Goal: Information Seeking & Learning: Check status

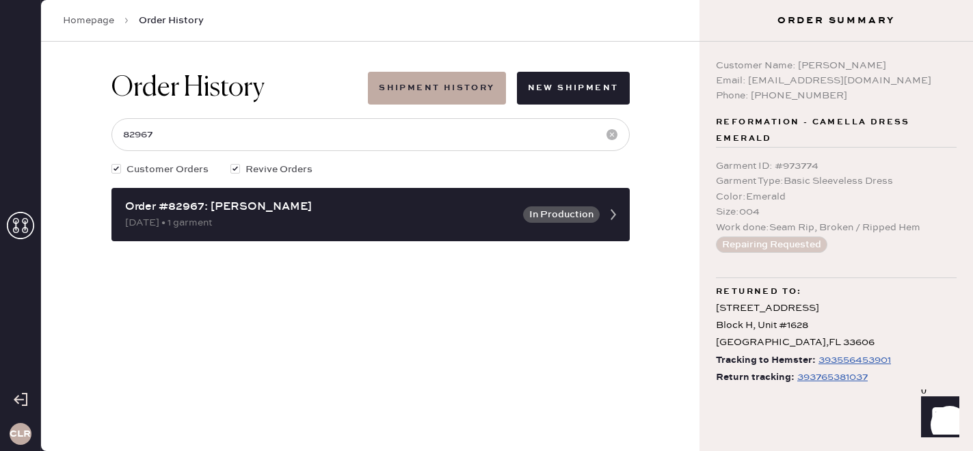
click at [20, 228] on icon at bounding box center [20, 225] width 27 height 27
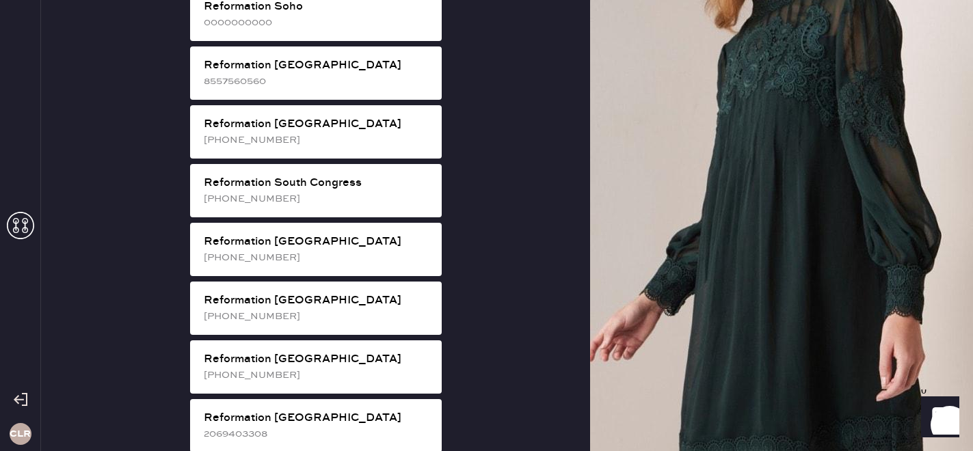
scroll to position [2534, 0]
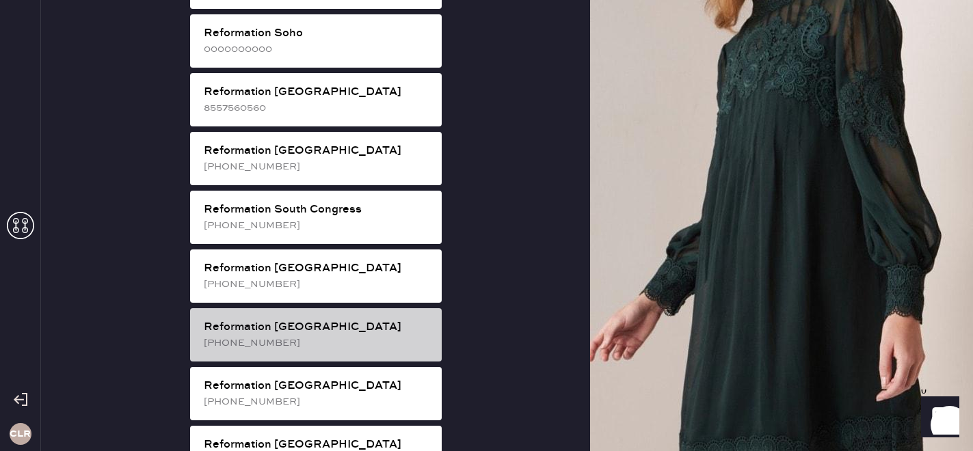
click at [321, 336] on div "[PHONE_NUMBER]" at bounding box center [317, 343] width 227 height 15
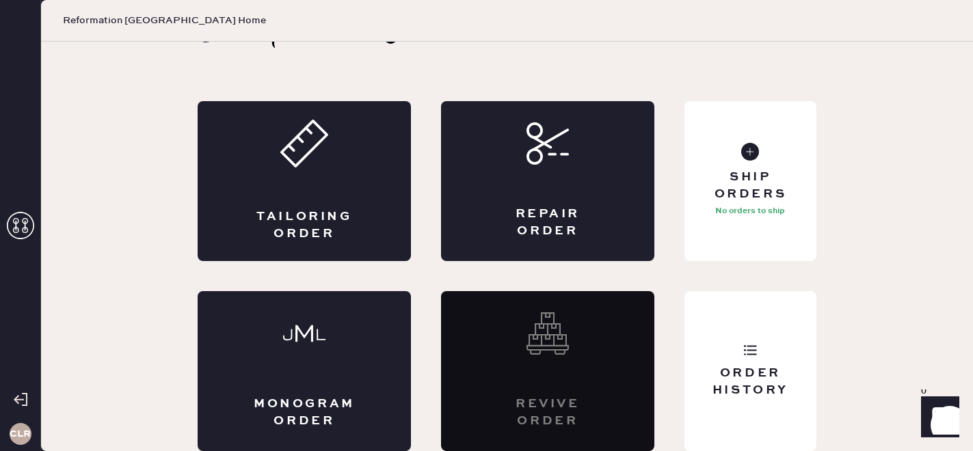
scroll to position [44, 0]
click at [768, 388] on div "Order History" at bounding box center [750, 382] width 110 height 34
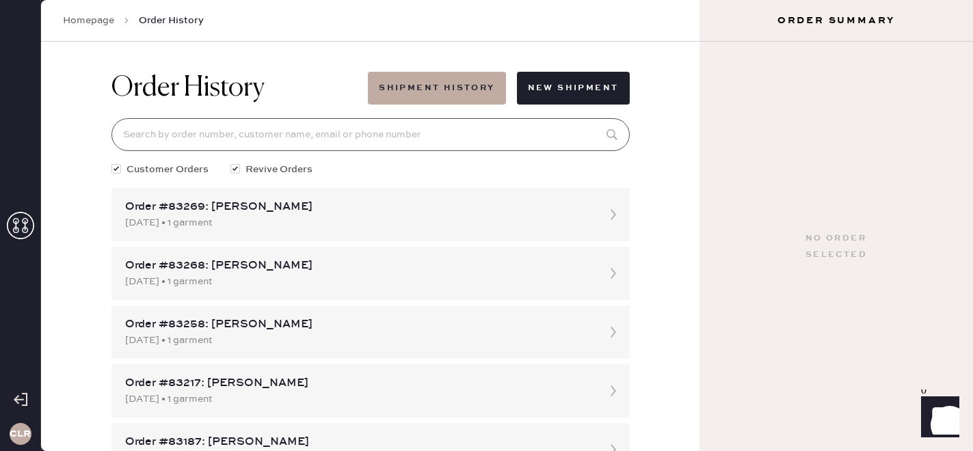
click at [286, 136] on input at bounding box center [370, 134] width 518 height 33
paste input "[EMAIL_ADDRESS][DOMAIN_NAME]"
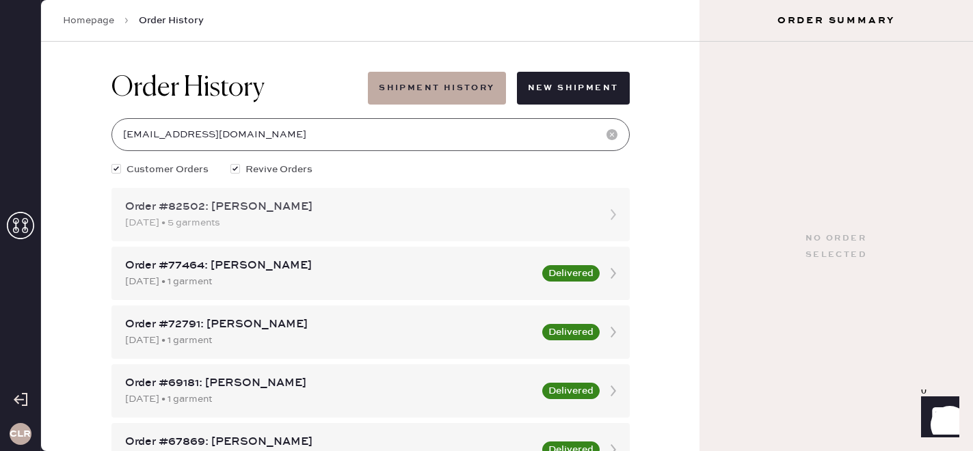
type input "[EMAIL_ADDRESS][DOMAIN_NAME]"
click at [281, 201] on div "Order #82502: [PERSON_NAME]" at bounding box center [358, 207] width 466 height 16
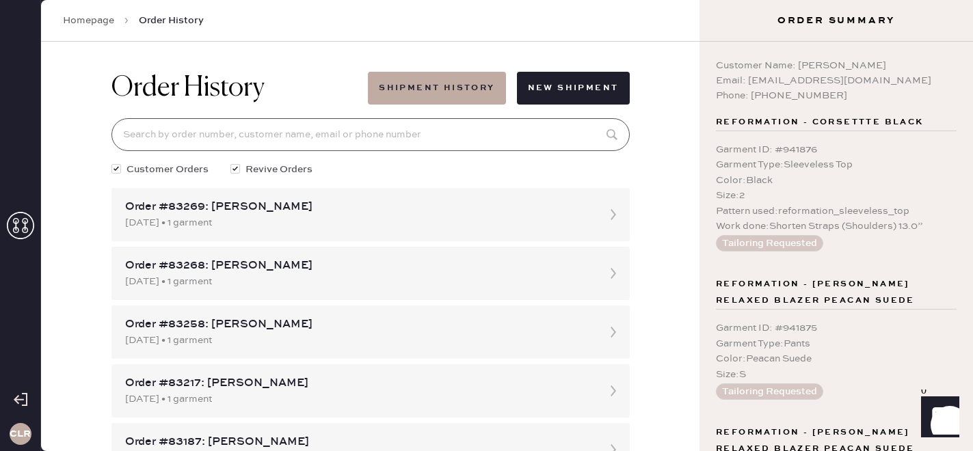
click at [411, 141] on input at bounding box center [370, 134] width 518 height 33
paste input "[EMAIL_ADDRESS][DOMAIN_NAME]"
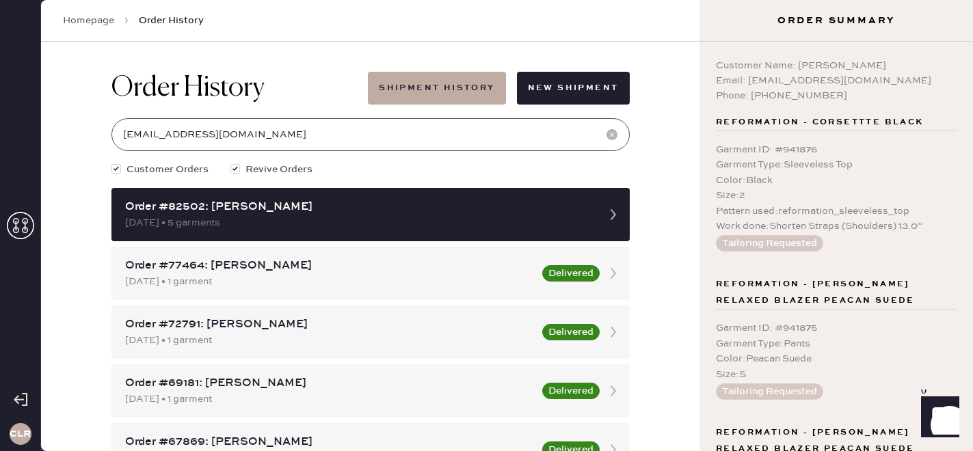
type input "[EMAIL_ADDRESS][DOMAIN_NAME]"
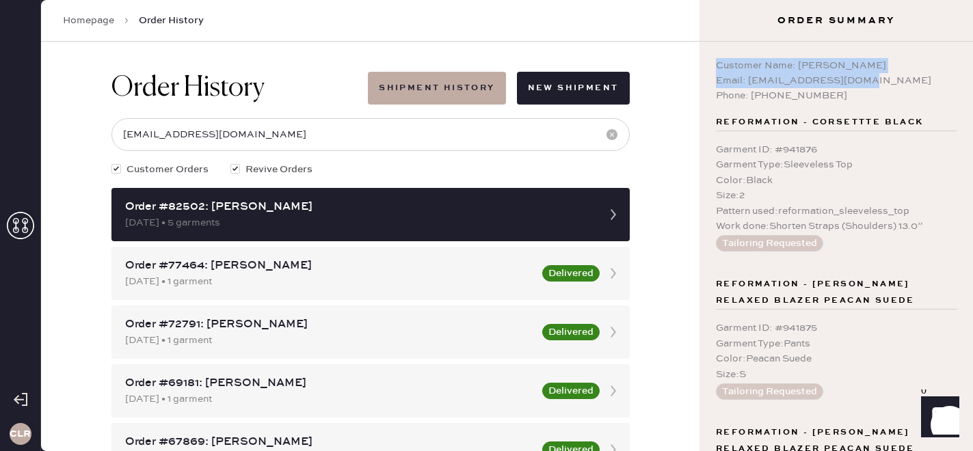
copy div "Customer Name: [PERSON_NAME] Email: [EMAIL_ADDRESS][DOMAIN_NAME]"
drag, startPoint x: 863, startPoint y: 80, endPoint x: 709, endPoint y: 60, distance: 154.4
click at [709, 60] on div "Customer Name: [PERSON_NAME] Email: [EMAIL_ADDRESS][DOMAIN_NAME] Phone: [PHONE_…" at bounding box center [835, 246] width 273 height 409
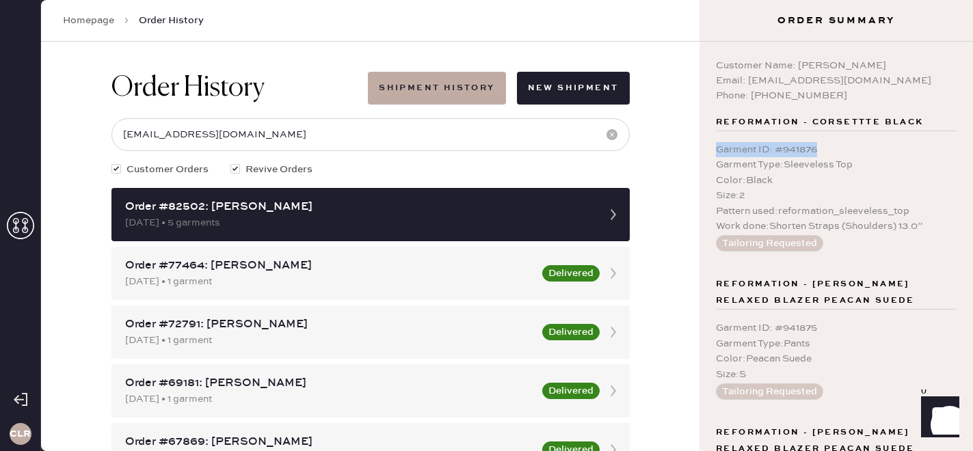
copy div "Garment ID : # 941876"
drag, startPoint x: 826, startPoint y: 151, endPoint x: 715, endPoint y: 148, distance: 110.8
click at [716, 148] on div "Garment ID : # 941876" at bounding box center [836, 149] width 241 height 15
copy div "Garment ID : # 941875"
drag, startPoint x: 825, startPoint y: 327, endPoint x: 707, endPoint y: 323, distance: 117.6
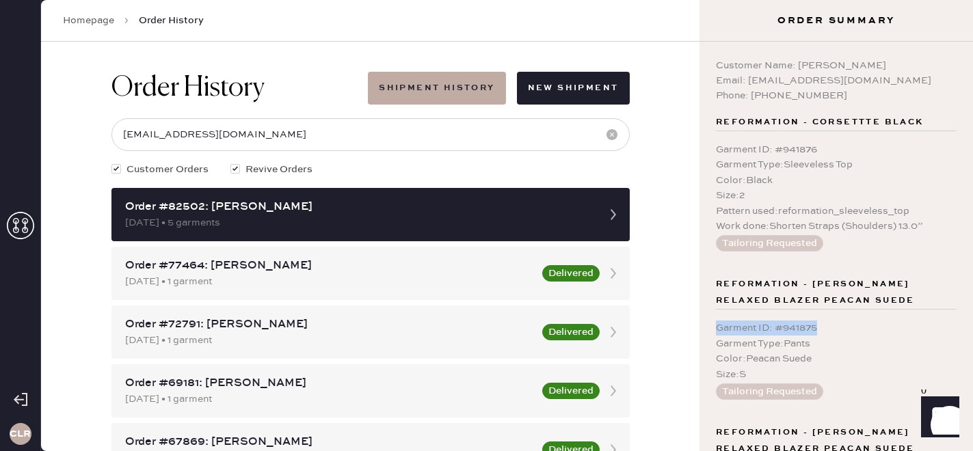
click at [707, 323] on div "Customer Name: [PERSON_NAME] Email: [EMAIL_ADDRESS][DOMAIN_NAME] Phone: [PHONE_…" at bounding box center [835, 246] width 273 height 409
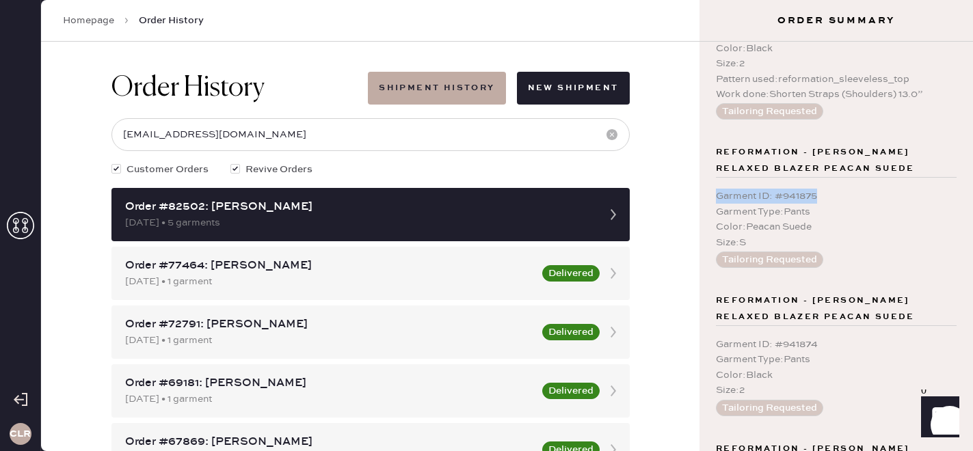
scroll to position [143, 0]
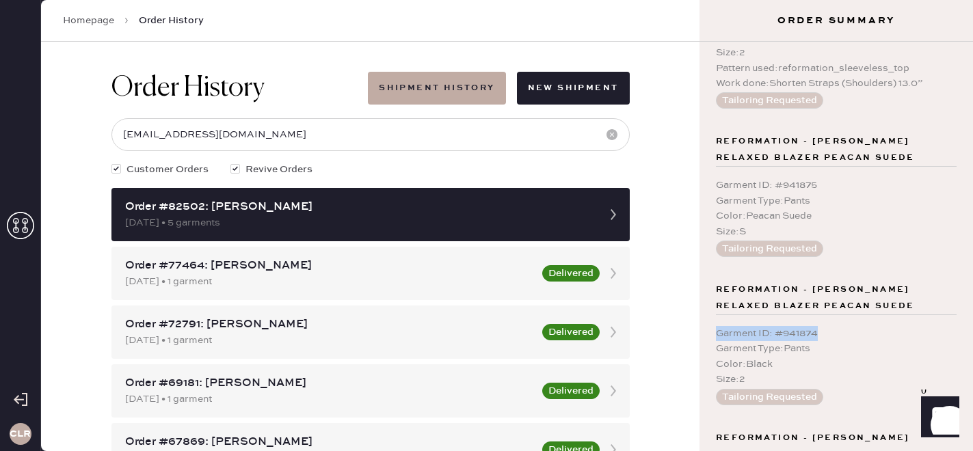
copy div "Garment ID : # 941874"
drag, startPoint x: 829, startPoint y: 334, endPoint x: 699, endPoint y: 333, distance: 130.5
click at [699, 333] on div "CLR Homepage Order History Order History Shipment History New Shipment [EMAIL_A…" at bounding box center [486, 225] width 973 height 451
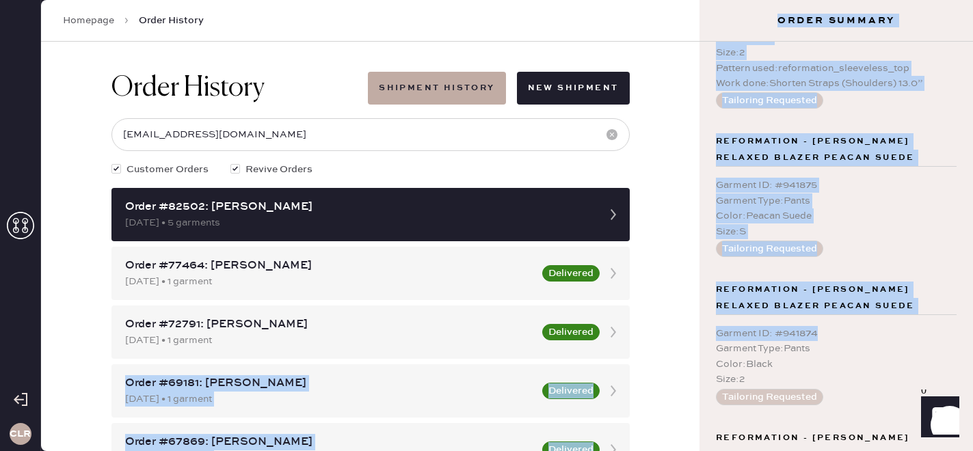
copy div "Lorem #15332: Ipsumd Sita 34/87/0858 • 8 consect Adipiscin Elits #52026: Doeius…"
click at [843, 312] on span "Reformation - [PERSON_NAME] Relaxed Blazer Peacan Suede" at bounding box center [836, 298] width 241 height 33
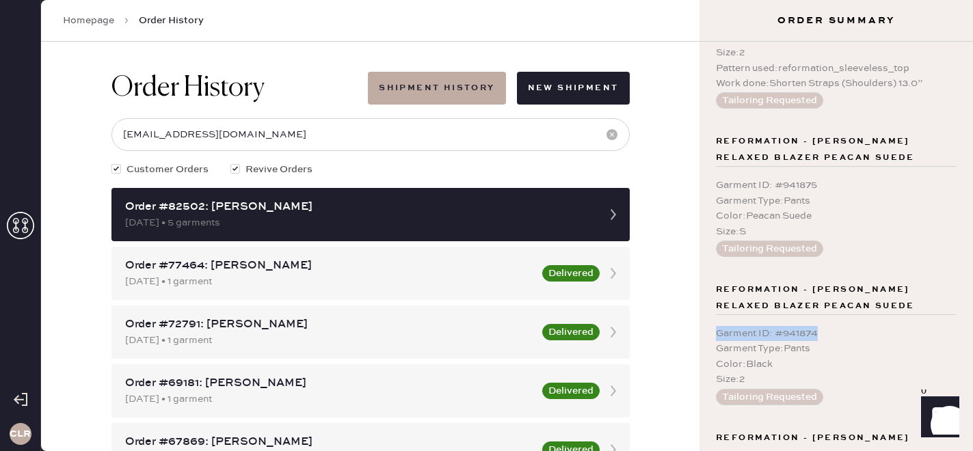
copy div "Garment ID : # 941874"
drag, startPoint x: 832, startPoint y: 334, endPoint x: 718, endPoint y: 334, distance: 114.1
click at [718, 334] on div "Garment ID : # 941874" at bounding box center [836, 333] width 241 height 15
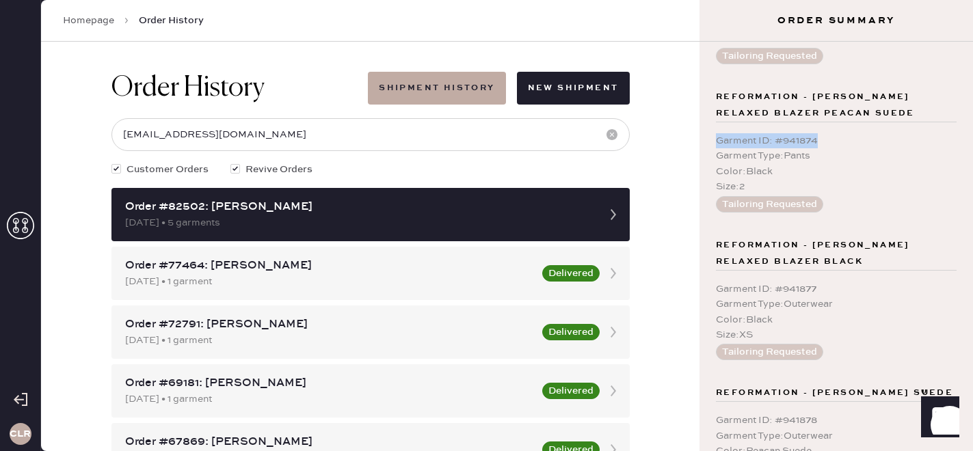
scroll to position [336, 0]
copy div "Garment ID : # 941877"
drag, startPoint x: 829, startPoint y: 285, endPoint x: 715, endPoint y: 281, distance: 114.2
click at [714, 281] on div "Customer Name: [PERSON_NAME] Email: [EMAIL_ADDRESS][DOMAIN_NAME] Phone: [PHONE_…" at bounding box center [835, 246] width 273 height 409
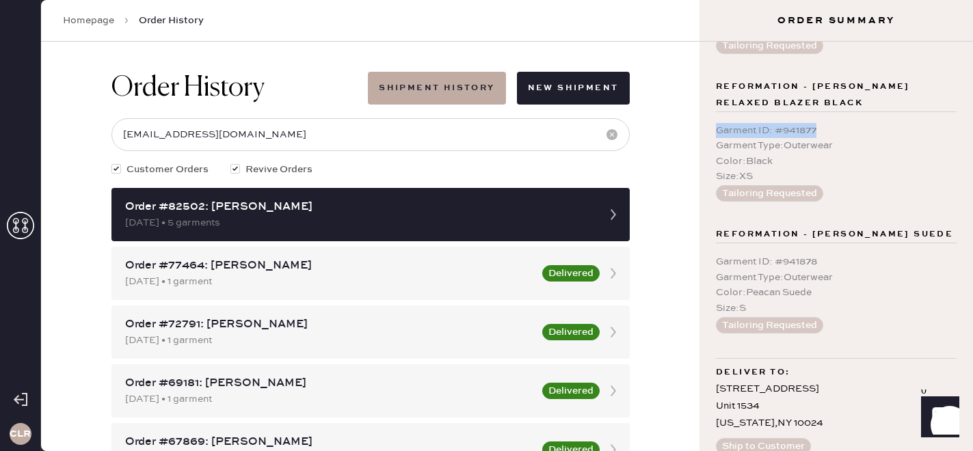
scroll to position [508, 0]
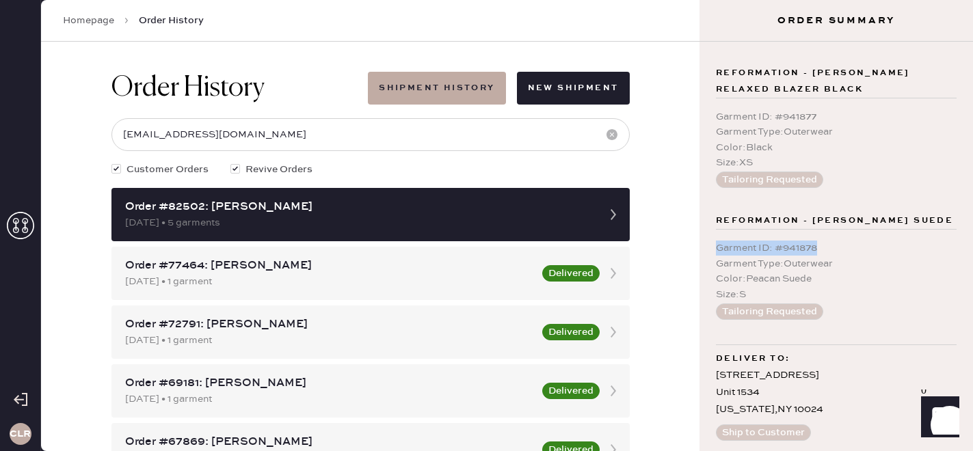
copy div "Garment ID : # 941878"
drag, startPoint x: 831, startPoint y: 262, endPoint x: 708, endPoint y: 261, distance: 123.0
click at [708, 261] on div "Customer Name: [PERSON_NAME] Email: [EMAIL_ADDRESS][DOMAIN_NAME] Phone: [PHONE_…" at bounding box center [835, 246] width 273 height 409
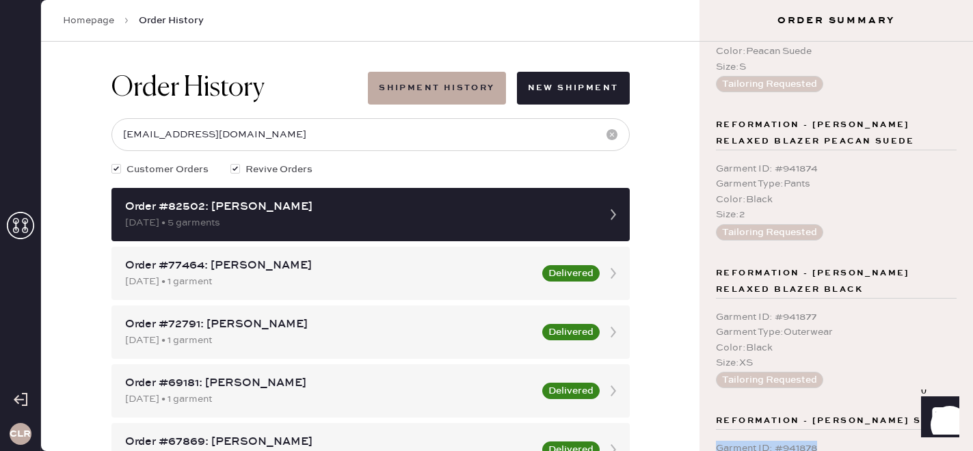
scroll to position [530, 0]
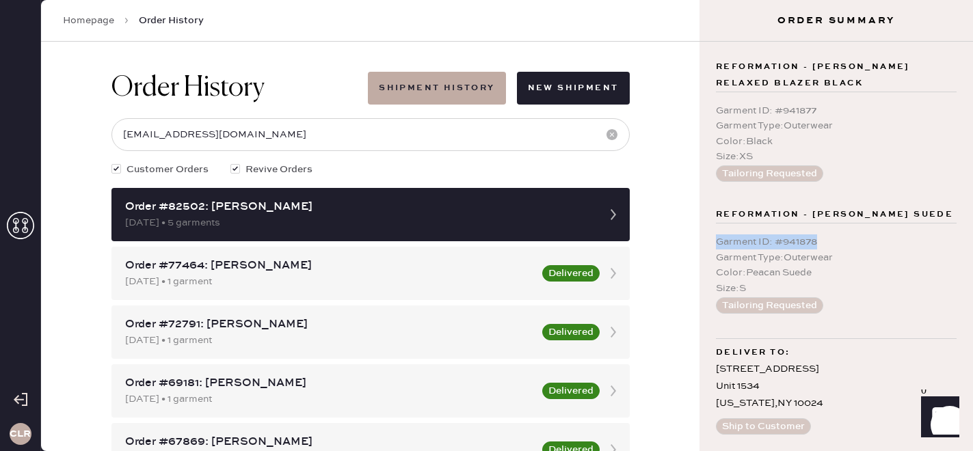
copy div "Garment ID : # 941878"
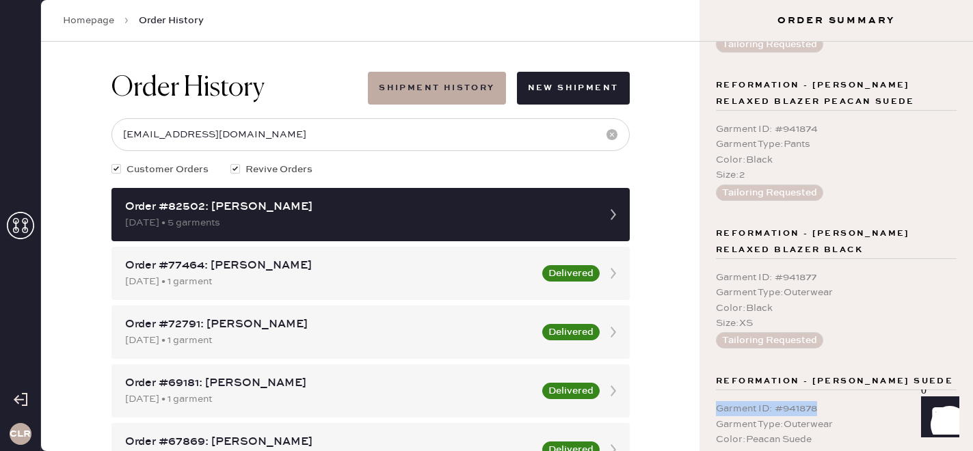
scroll to position [334, 0]
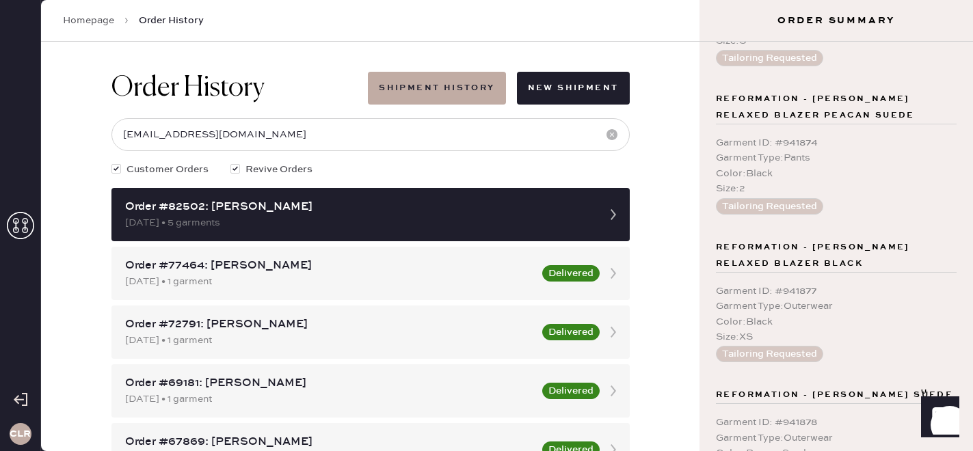
click at [815, 299] on div "Garment Type : Outerwear" at bounding box center [836, 306] width 241 height 15
click at [810, 162] on div "Garment Type : Pants" at bounding box center [836, 157] width 241 height 15
click at [811, 162] on div "Garment Type : Pants" at bounding box center [836, 157] width 241 height 15
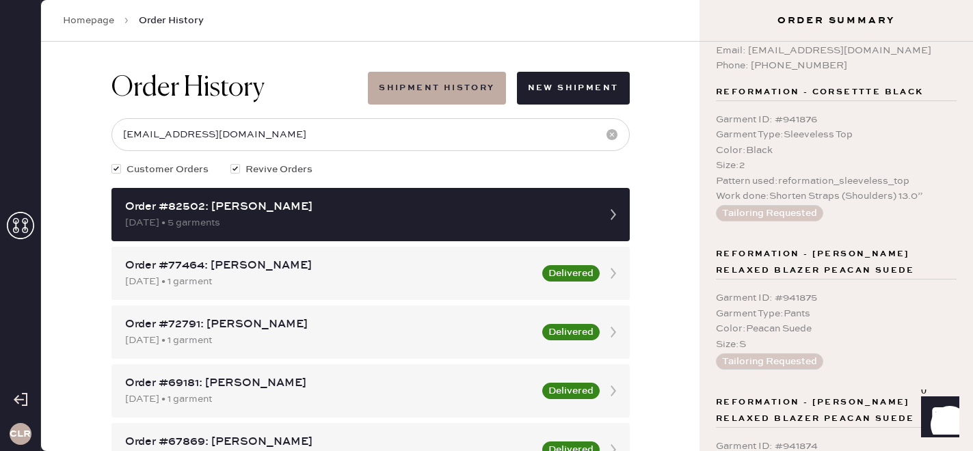
scroll to position [29, 0]
click at [810, 162] on div "Size : 2" at bounding box center [836, 166] width 241 height 15
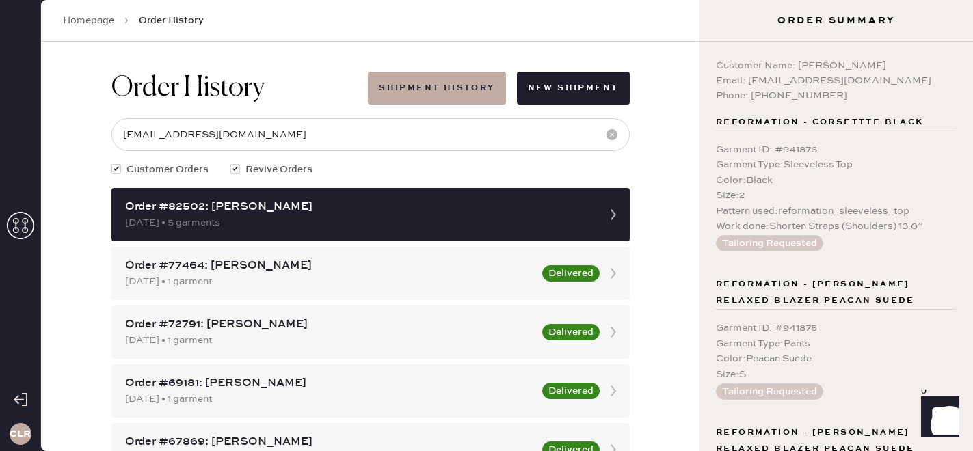
click at [810, 162] on div "Garment Type : Sleeveless Top" at bounding box center [836, 164] width 241 height 15
click at [835, 310] on div "Garment ID : # 941875 Garment Type : Pants Color : Peacan Suede Size : S Tailor…" at bounding box center [836, 360] width 241 height 101
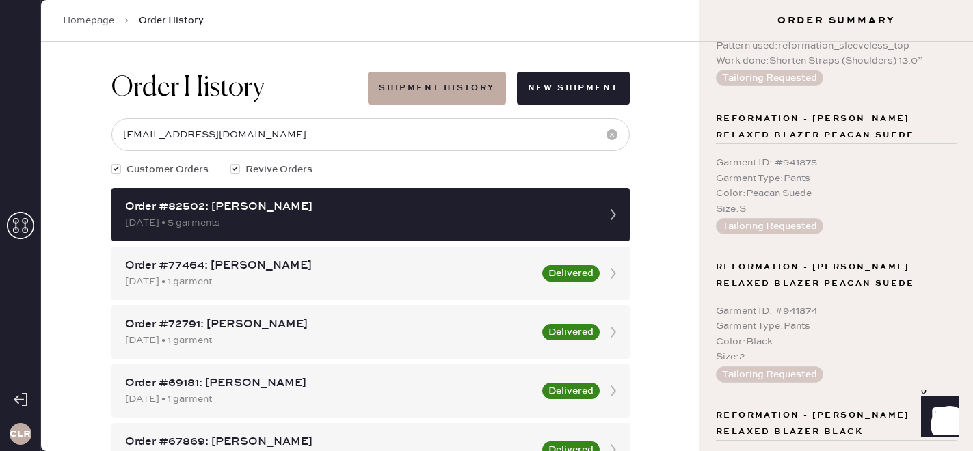
click at [810, 313] on div "Garment ID : # 941874" at bounding box center [836, 310] width 241 height 15
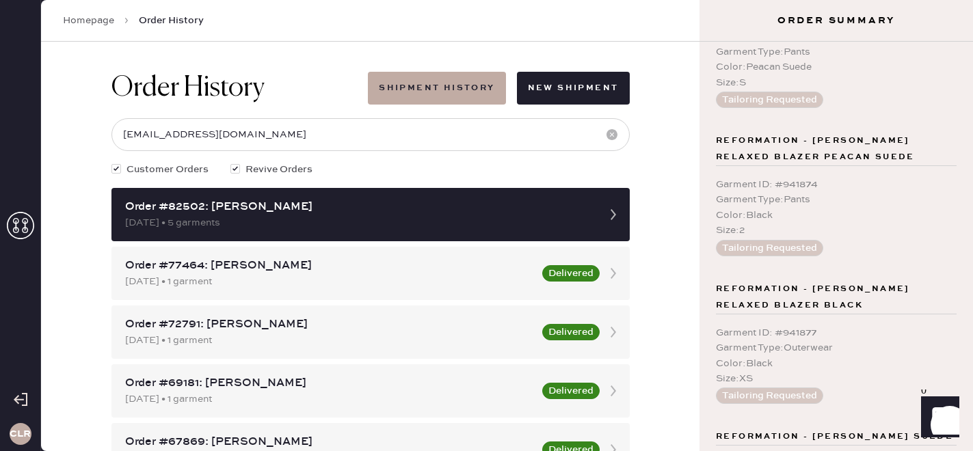
click at [806, 340] on div "Garment ID : # 941877" at bounding box center [836, 332] width 241 height 15
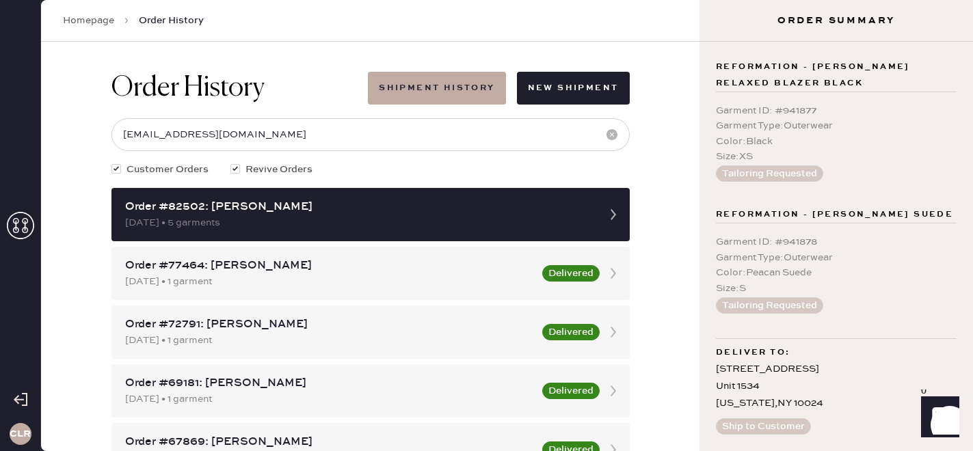
scroll to position [530, 0]
